Goal: Find specific page/section

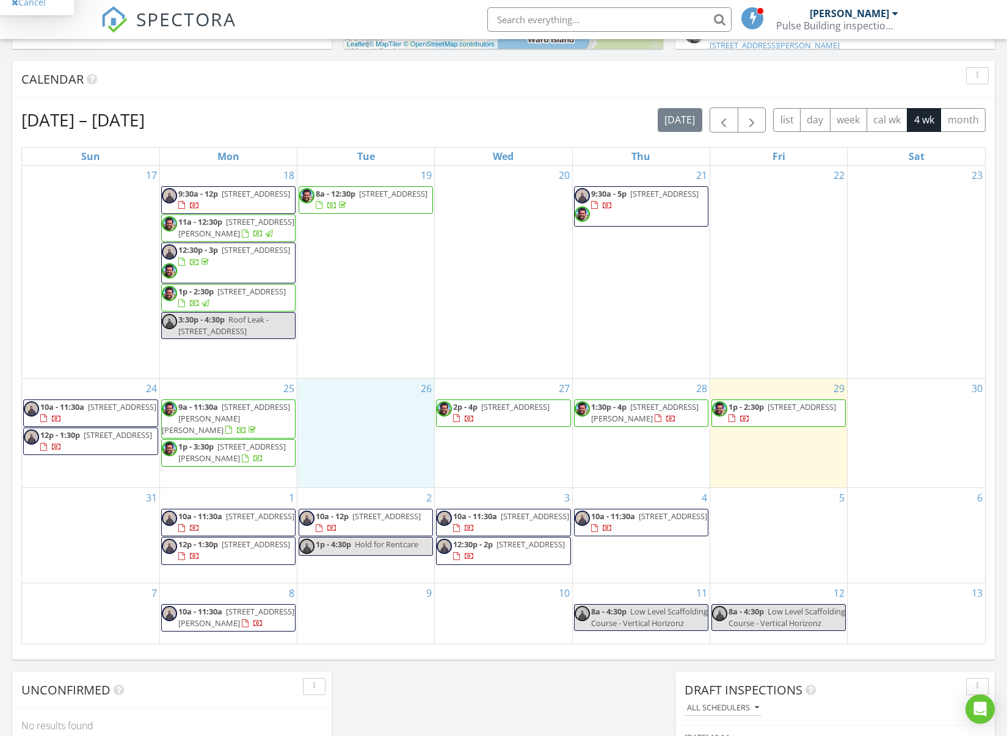
scroll to position [1130, 1026]
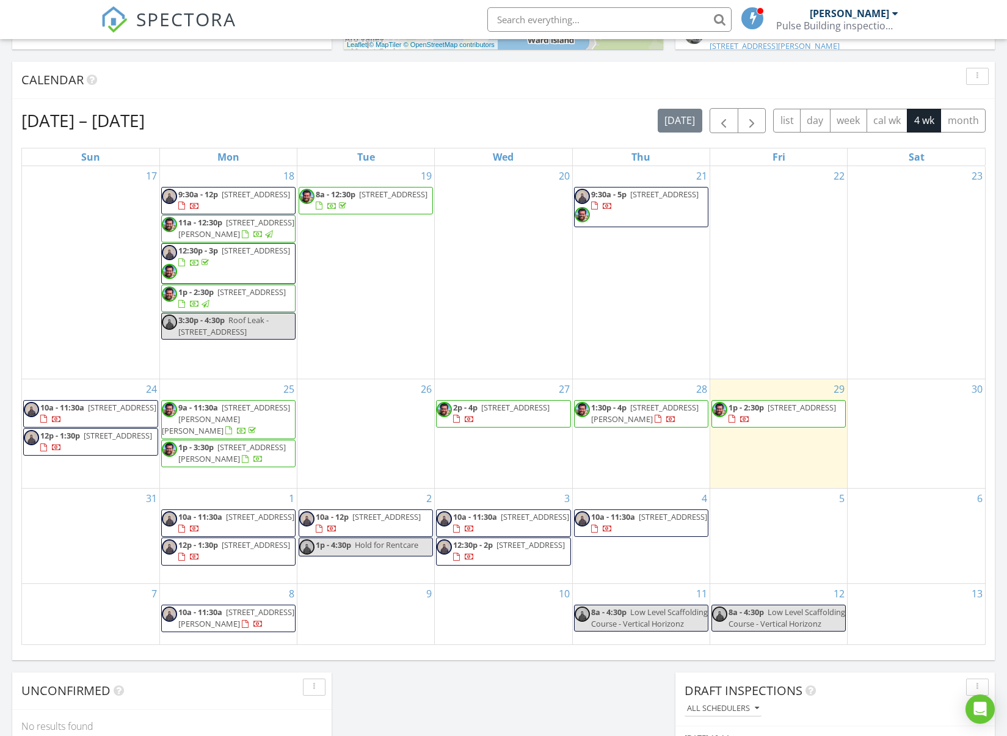
scroll to position [477, 0]
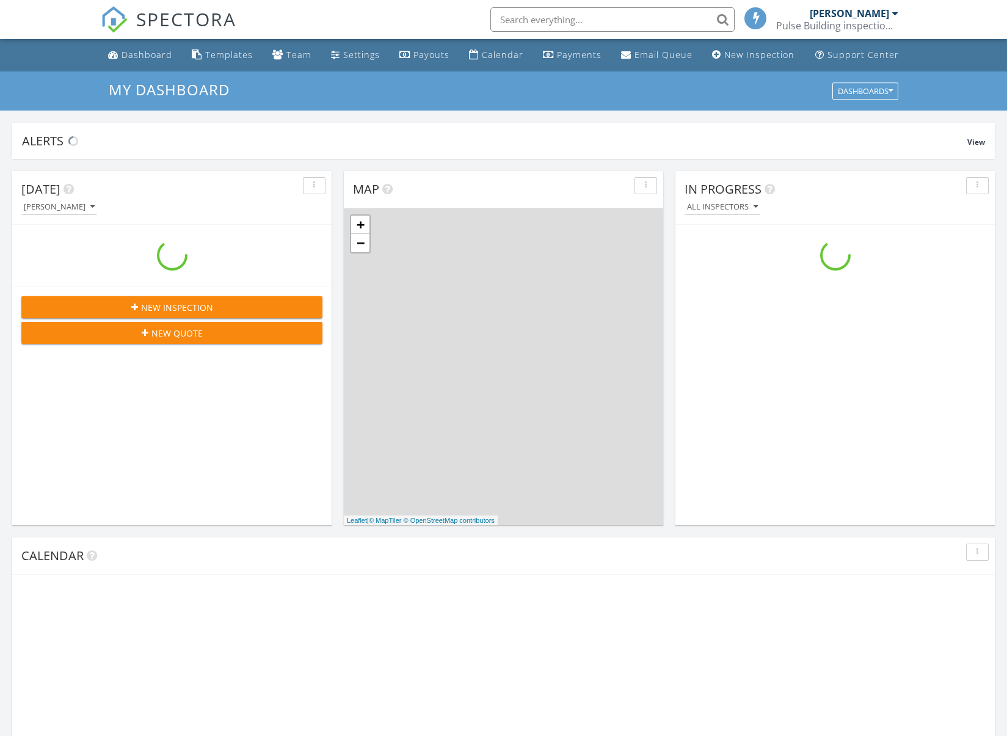
scroll to position [1130, 1026]
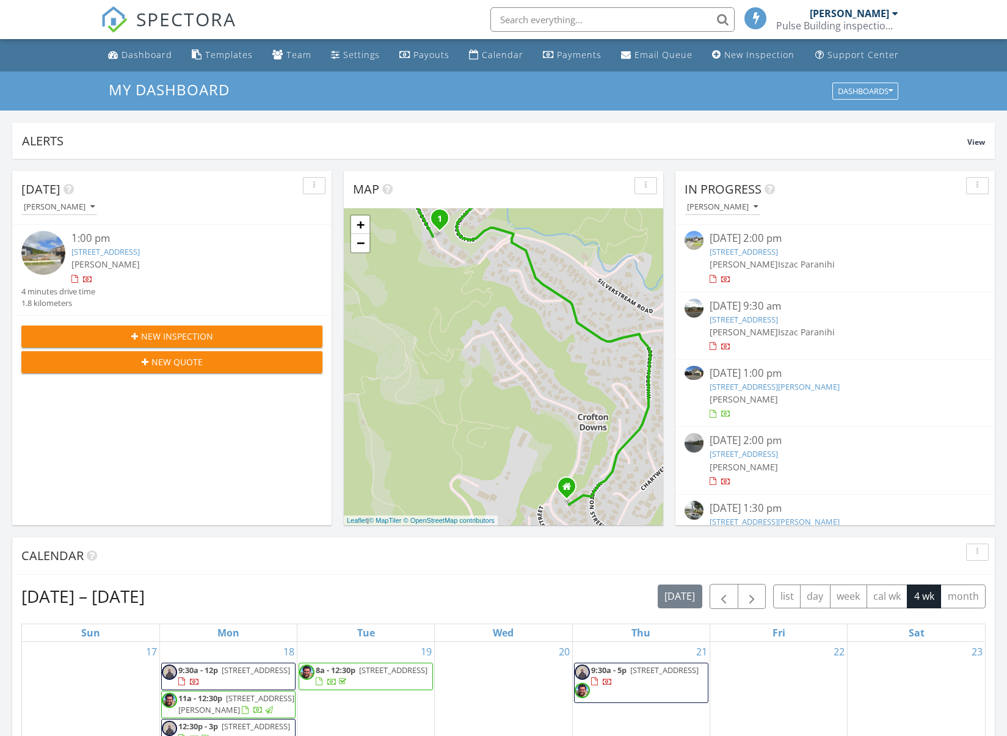
click at [570, 23] on input "text" at bounding box center [612, 19] width 244 height 24
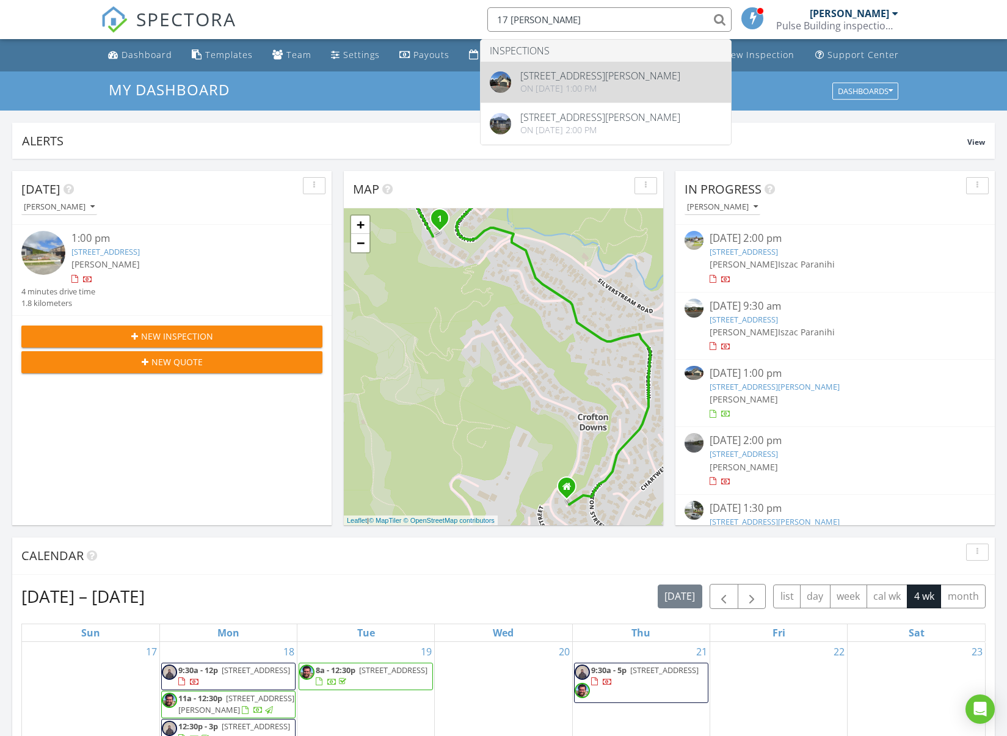
type input "17 mary hou"
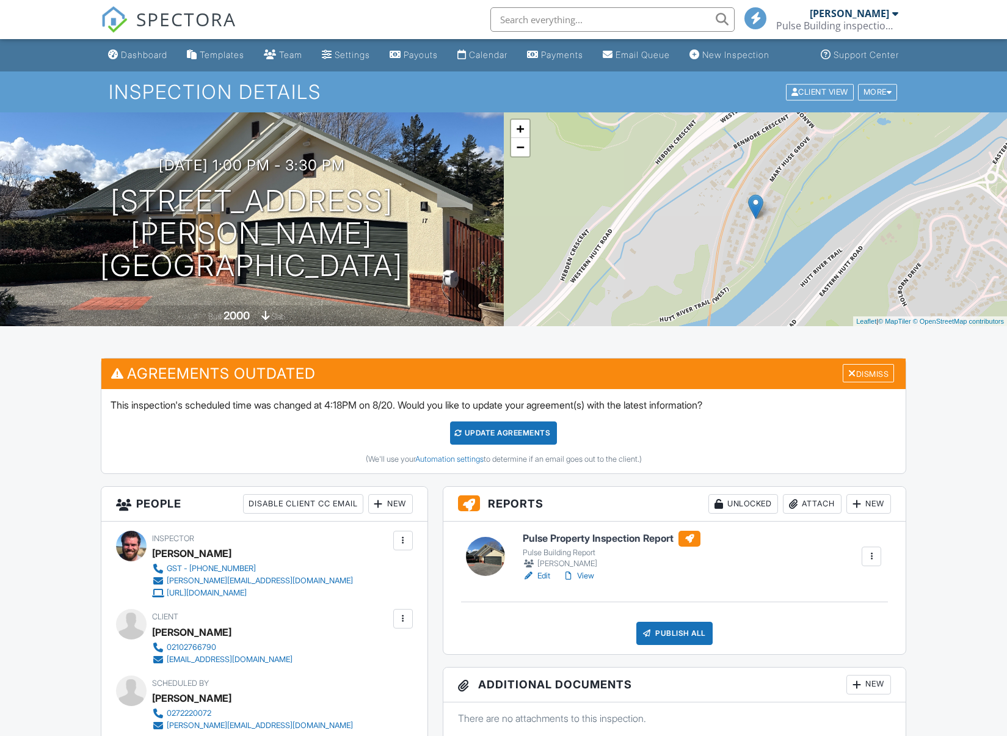
click at [542, 582] on link "Edit" at bounding box center [536, 576] width 27 height 12
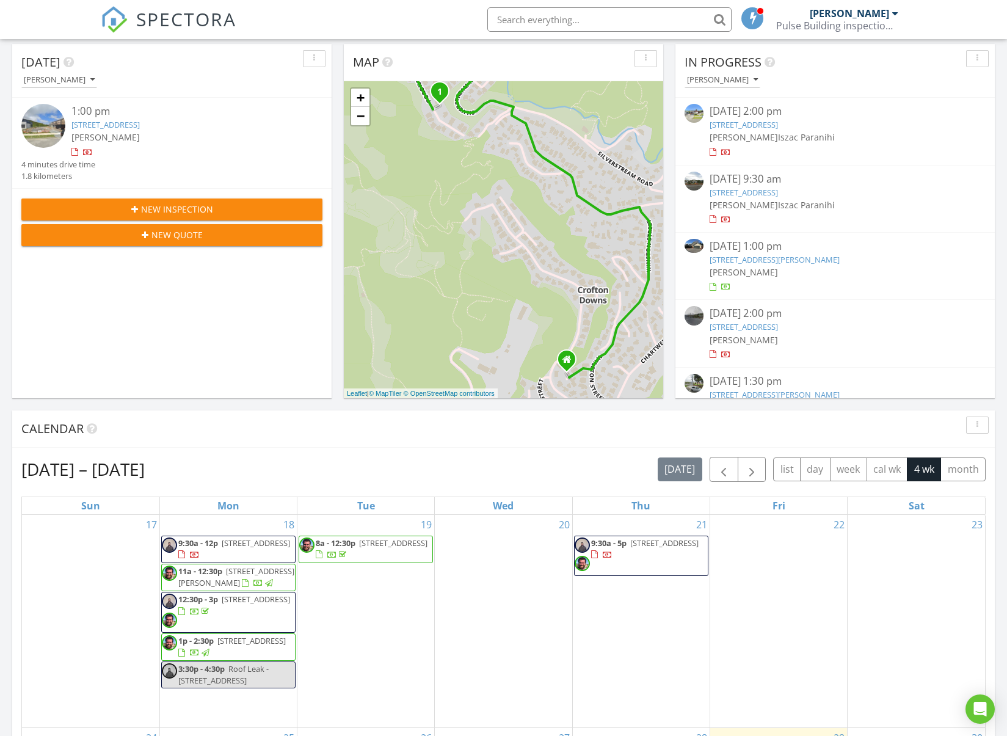
scroll to position [128, 0]
click at [220, 415] on div "Calendar" at bounding box center [503, 428] width 982 height 37
drag, startPoint x: 240, startPoint y: 402, endPoint x: 222, endPoint y: 324, distance: 80.1
click at [240, 402] on div "[DATE] [PERSON_NAME] 1:00 pm [STREET_ADDRESS] [PERSON_NAME] 4 minutes drive tim…" at bounding box center [503, 586] width 1007 height 1111
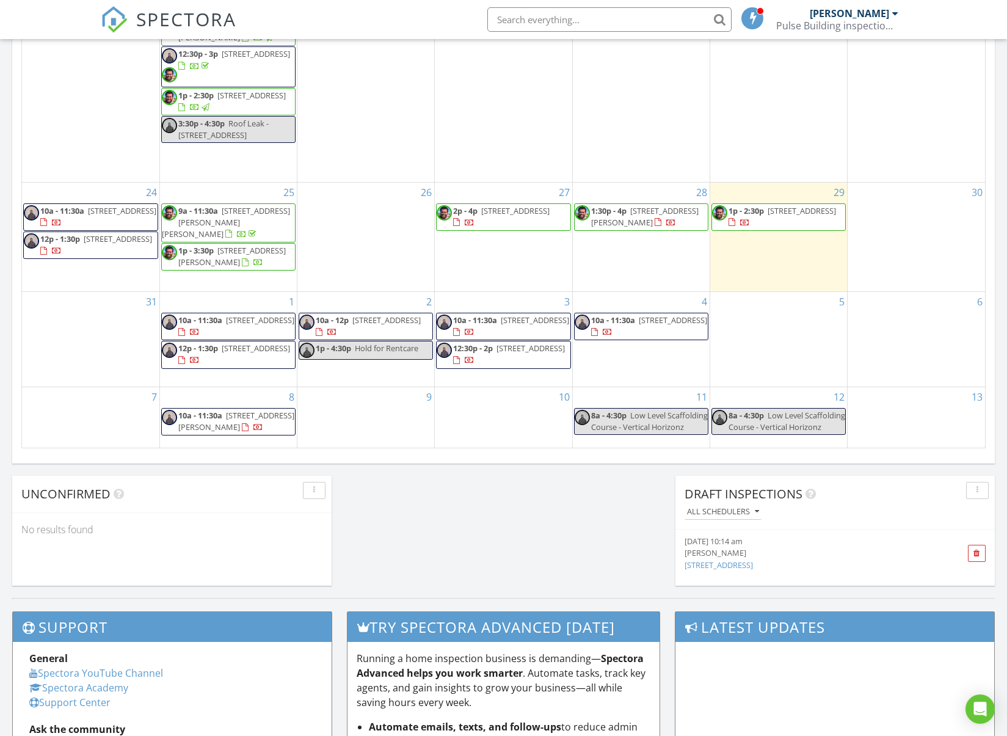
scroll to position [673, 0]
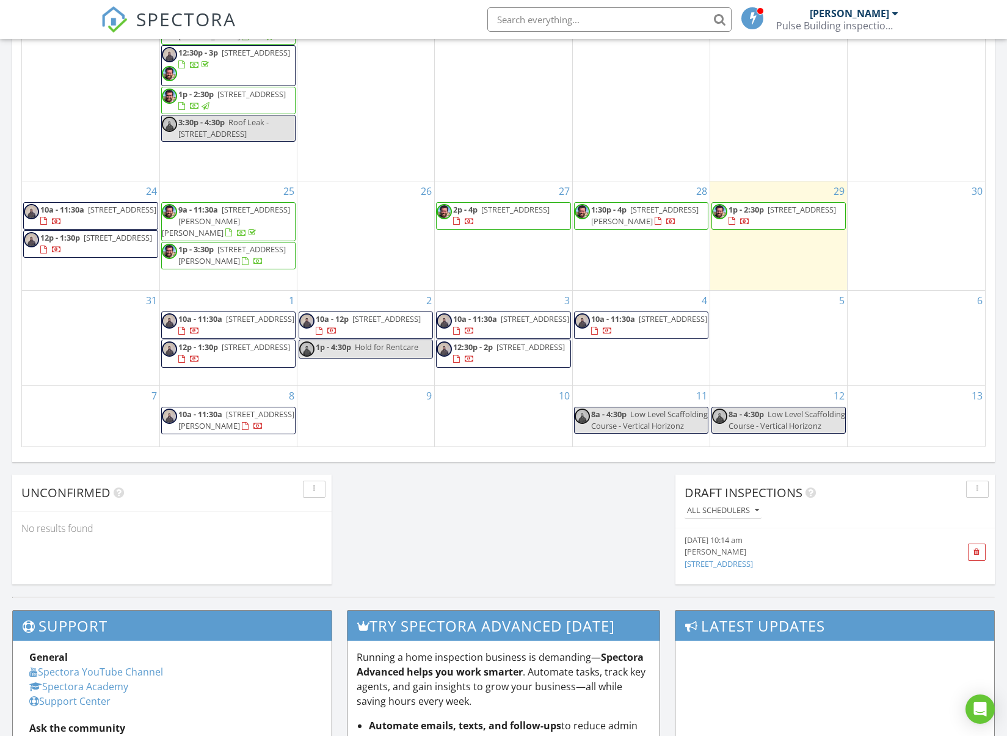
click at [399, 106] on div "19 8a - 12:30p [STREET_ADDRESS]" at bounding box center [365, 74] width 137 height 212
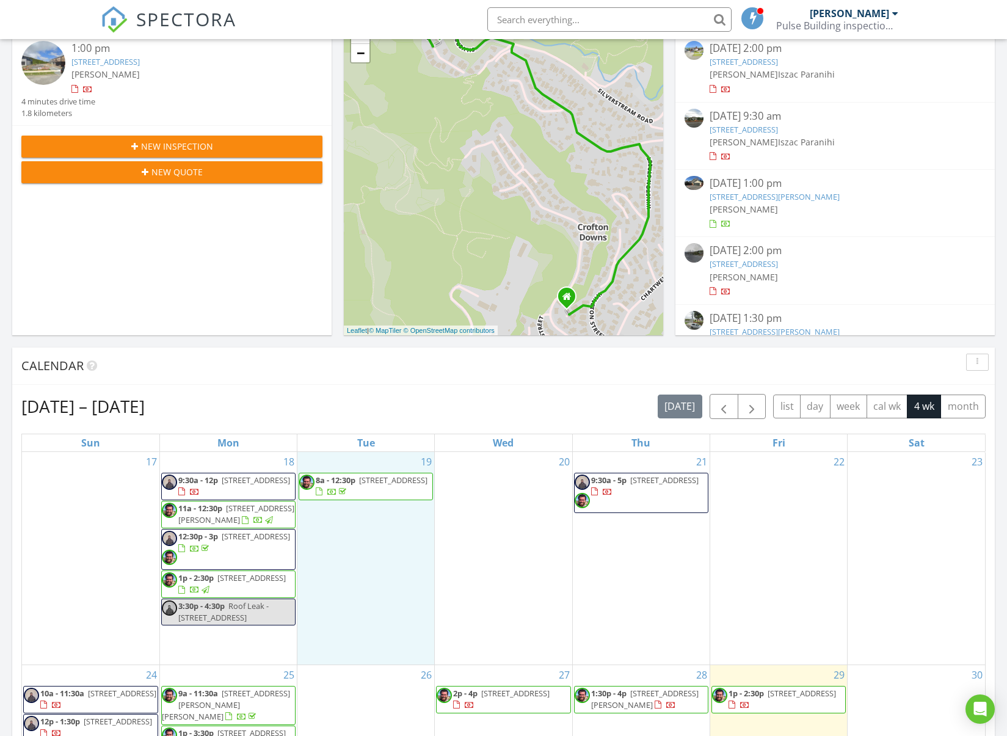
scroll to position [187, 0]
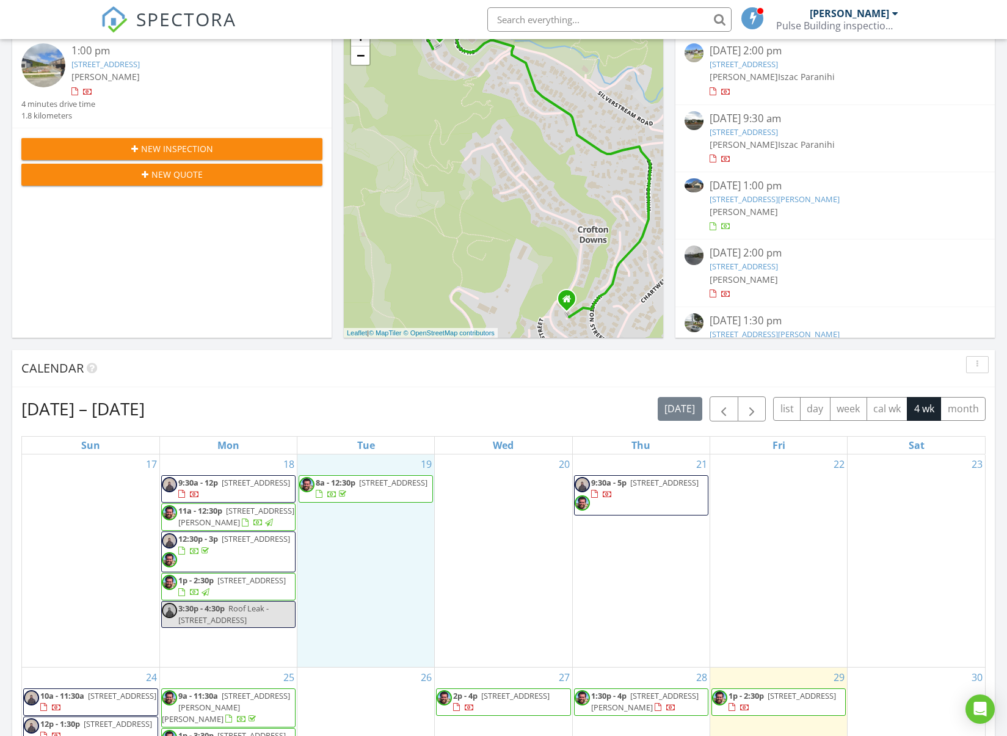
click at [525, 32] on li at bounding box center [605, 19] width 261 height 39
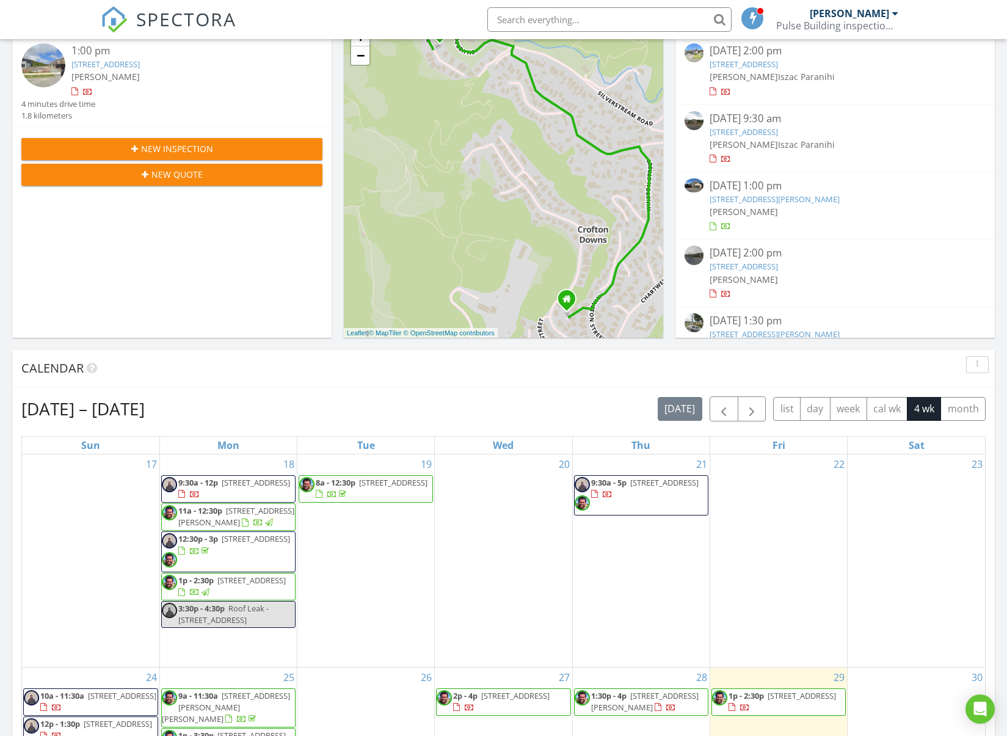
click at [518, 24] on input "text" at bounding box center [609, 19] width 244 height 24
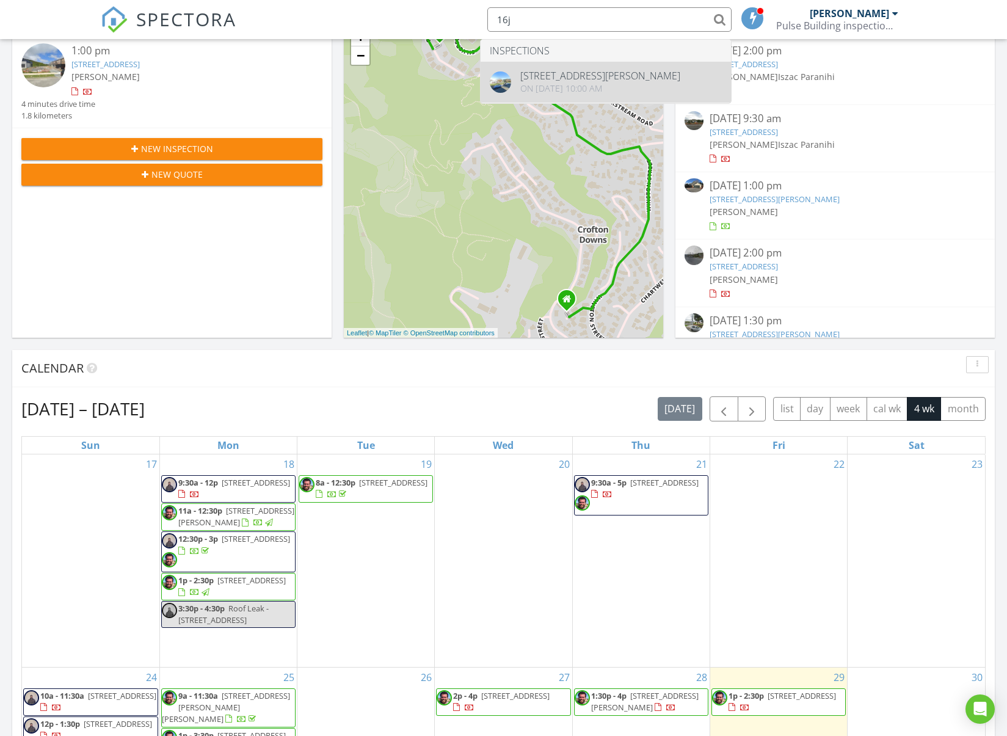
type input "16j"
